Goal: Task Accomplishment & Management: Manage account settings

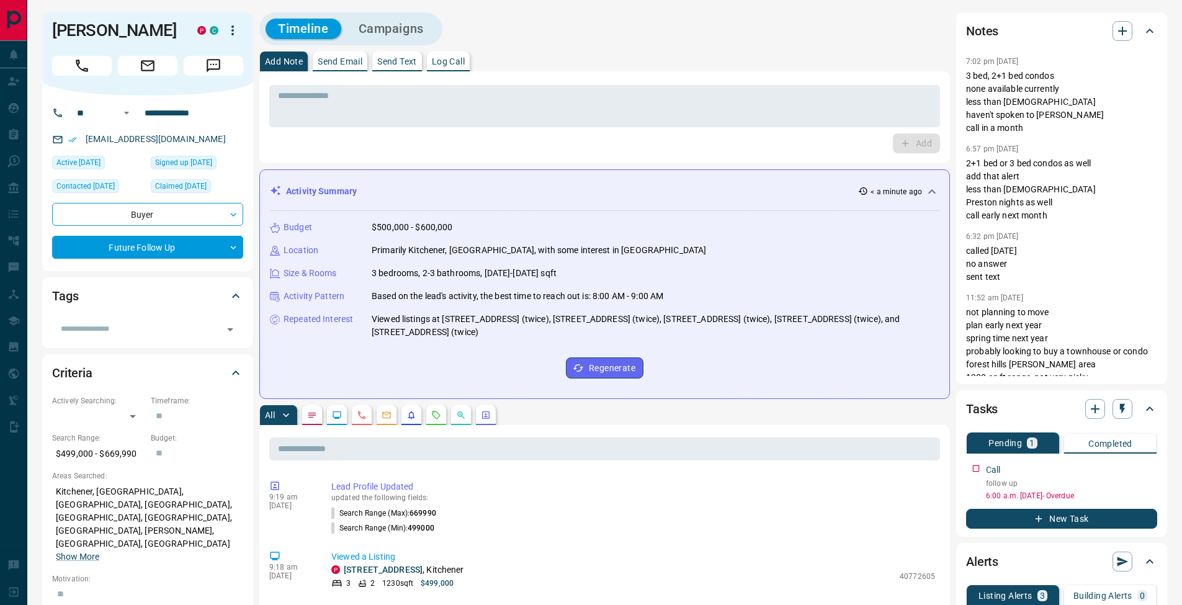
click at [1160, 469] on div "Tasks Pending 1 Completed Call follow up 6:00 a.m. [DATE] - Overdue New Task" at bounding box center [1062, 463] width 211 height 146
click at [1154, 469] on icon "button" at bounding box center [1150, 467] width 10 height 10
click at [1144, 482] on li "Edit" at bounding box center [1129, 490] width 55 height 19
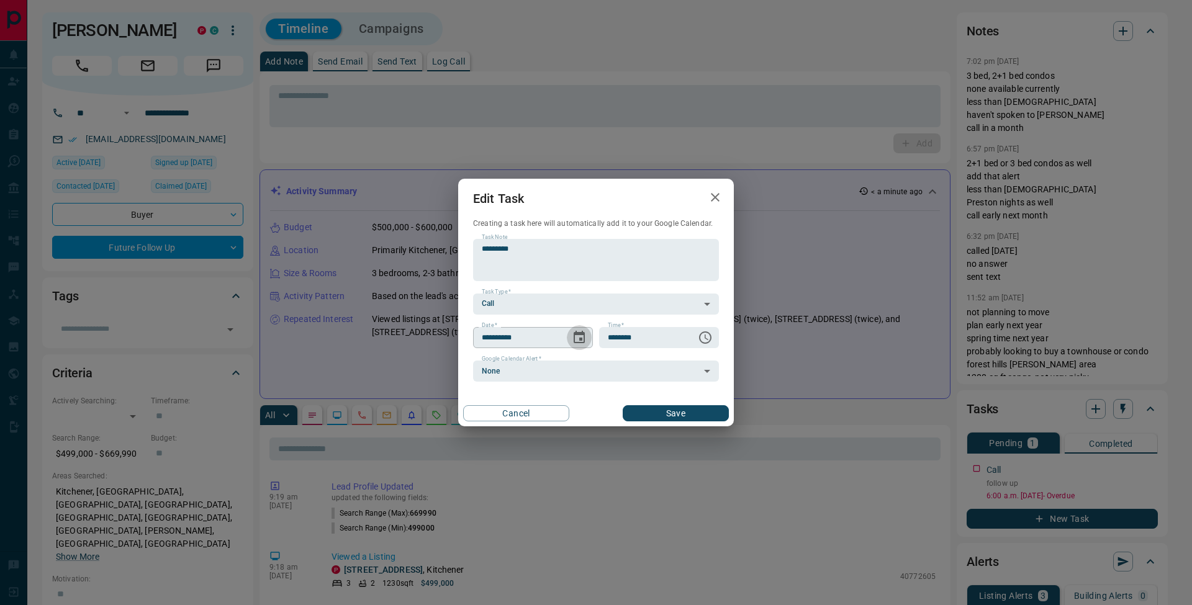
click at [578, 335] on icon "Choose date, selected date is Oct 2, 2025" at bounding box center [579, 337] width 11 height 12
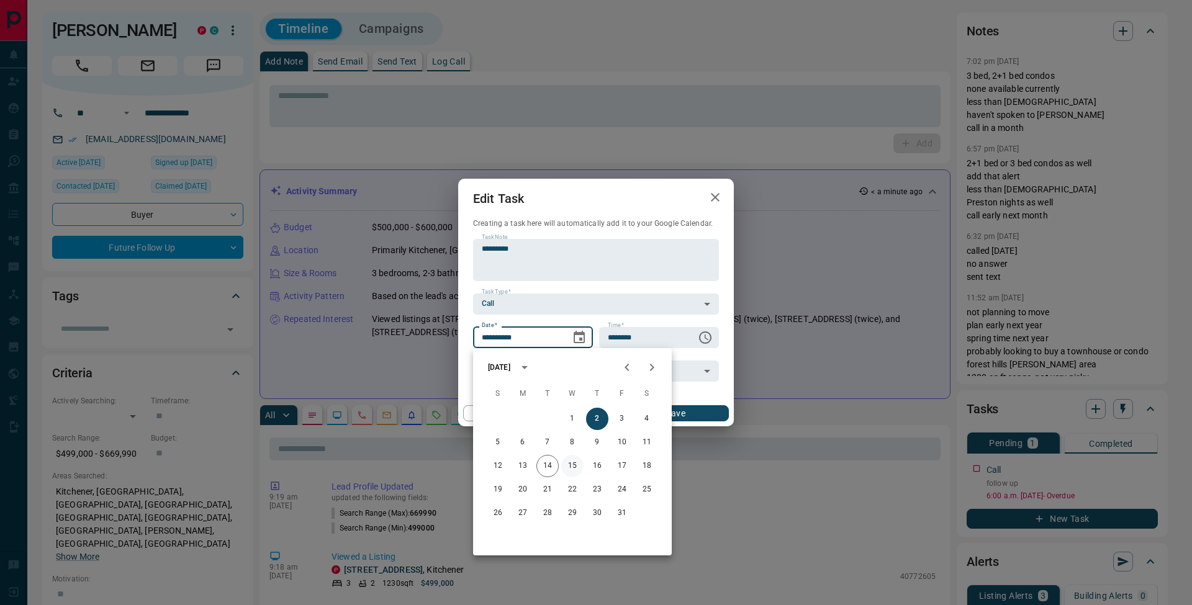
click at [574, 464] on button "15" at bounding box center [572, 466] width 22 height 22
type input "**********"
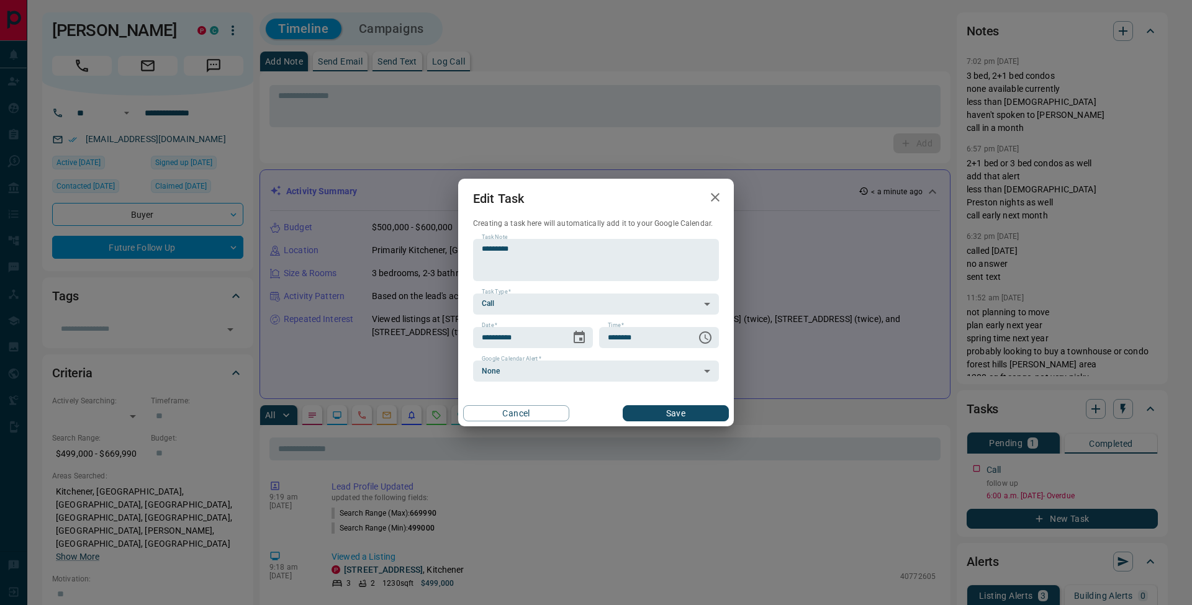
click at [713, 408] on button "Save" at bounding box center [676, 413] width 106 height 16
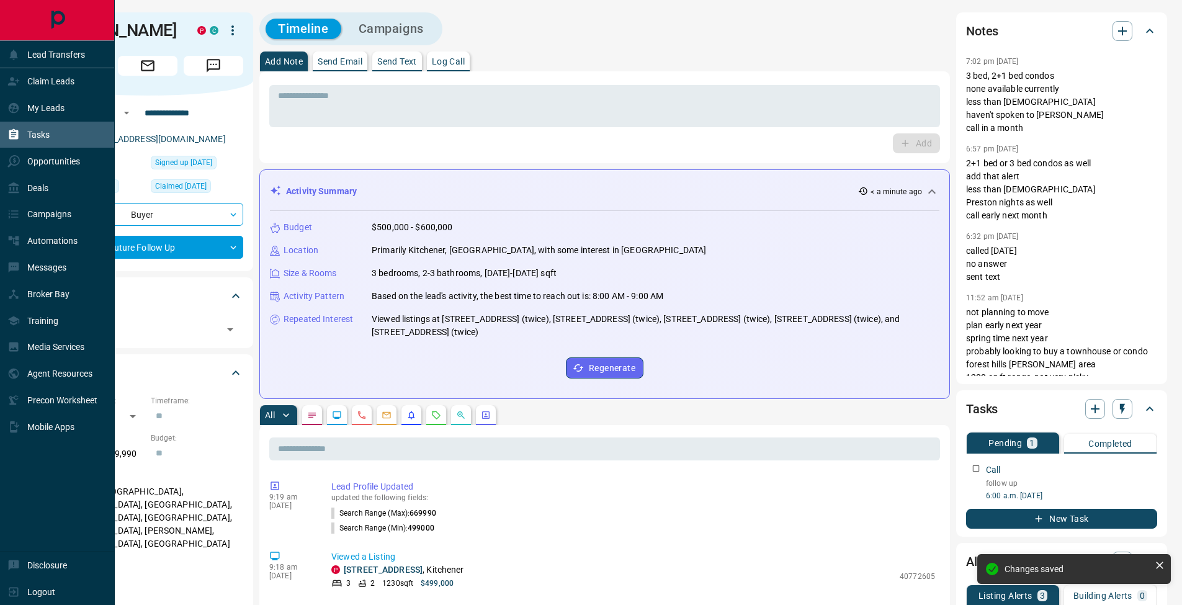
click at [22, 137] on div "Tasks" at bounding box center [28, 135] width 42 height 20
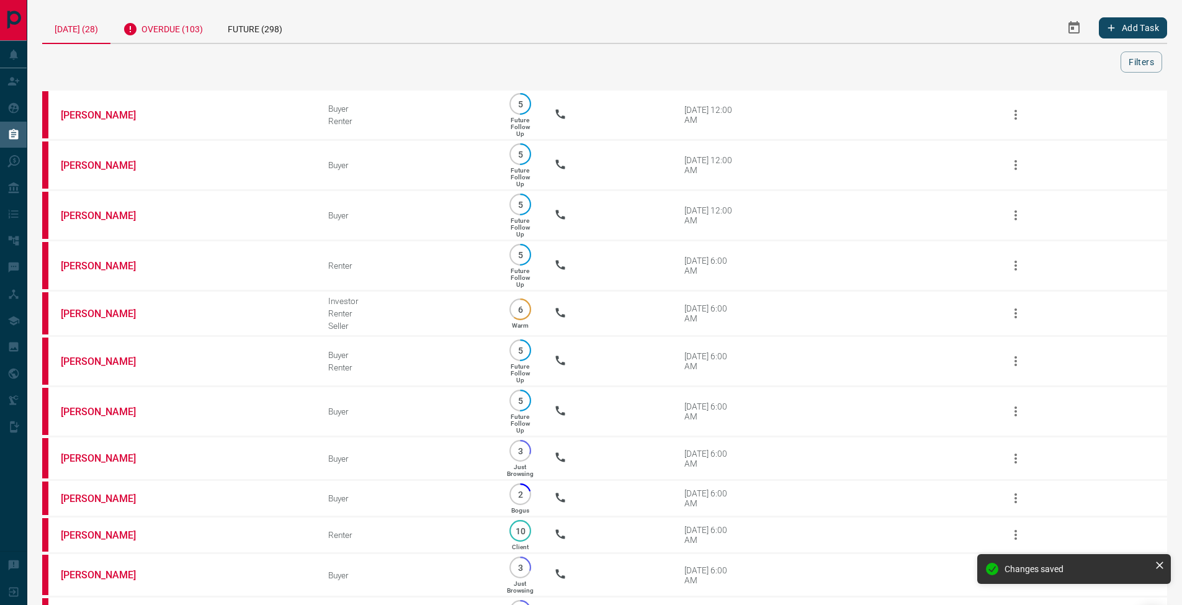
click at [207, 16] on div "Overdue (103)" at bounding box center [162, 27] width 105 height 30
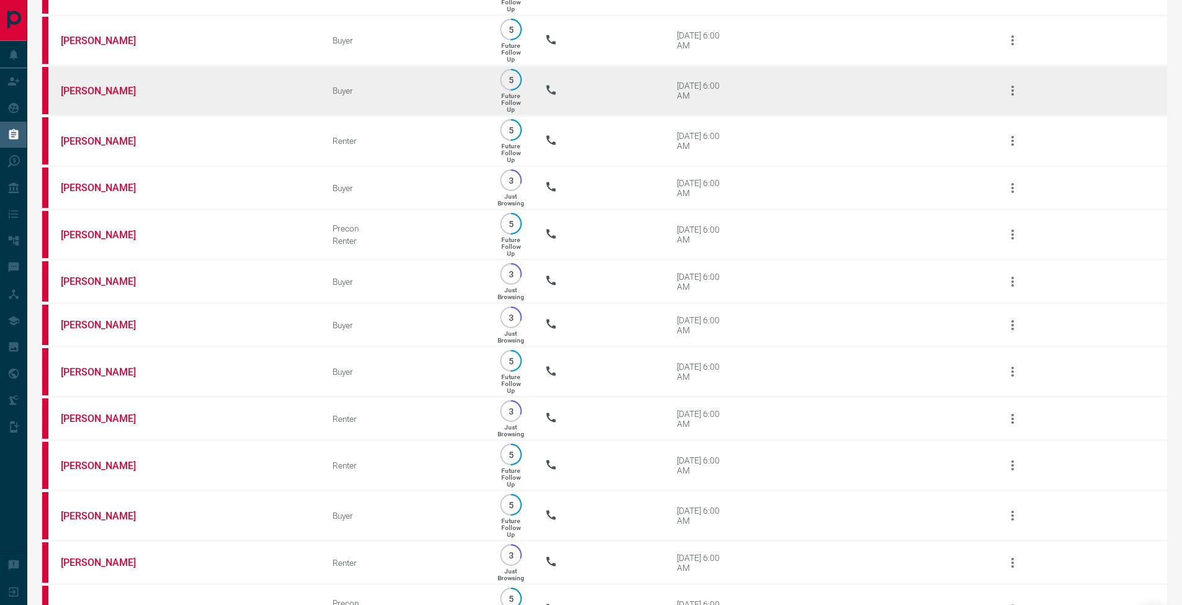
scroll to position [1472, 0]
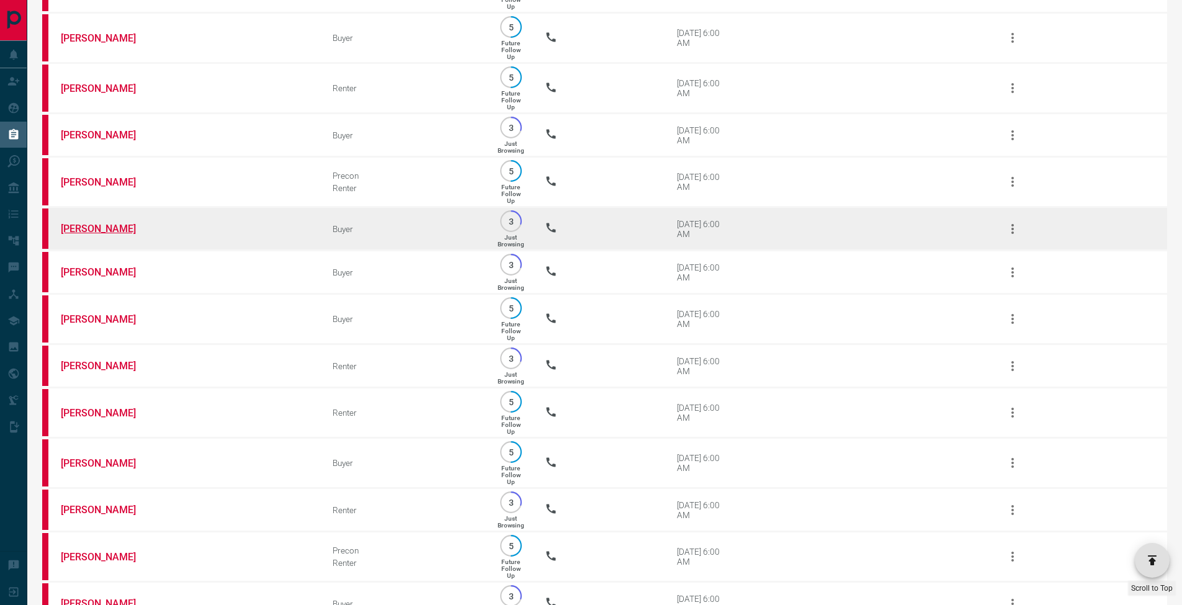
click at [99, 235] on link "[PERSON_NAME]" at bounding box center [107, 229] width 93 height 12
